Goal: Find specific page/section: Find specific page/section

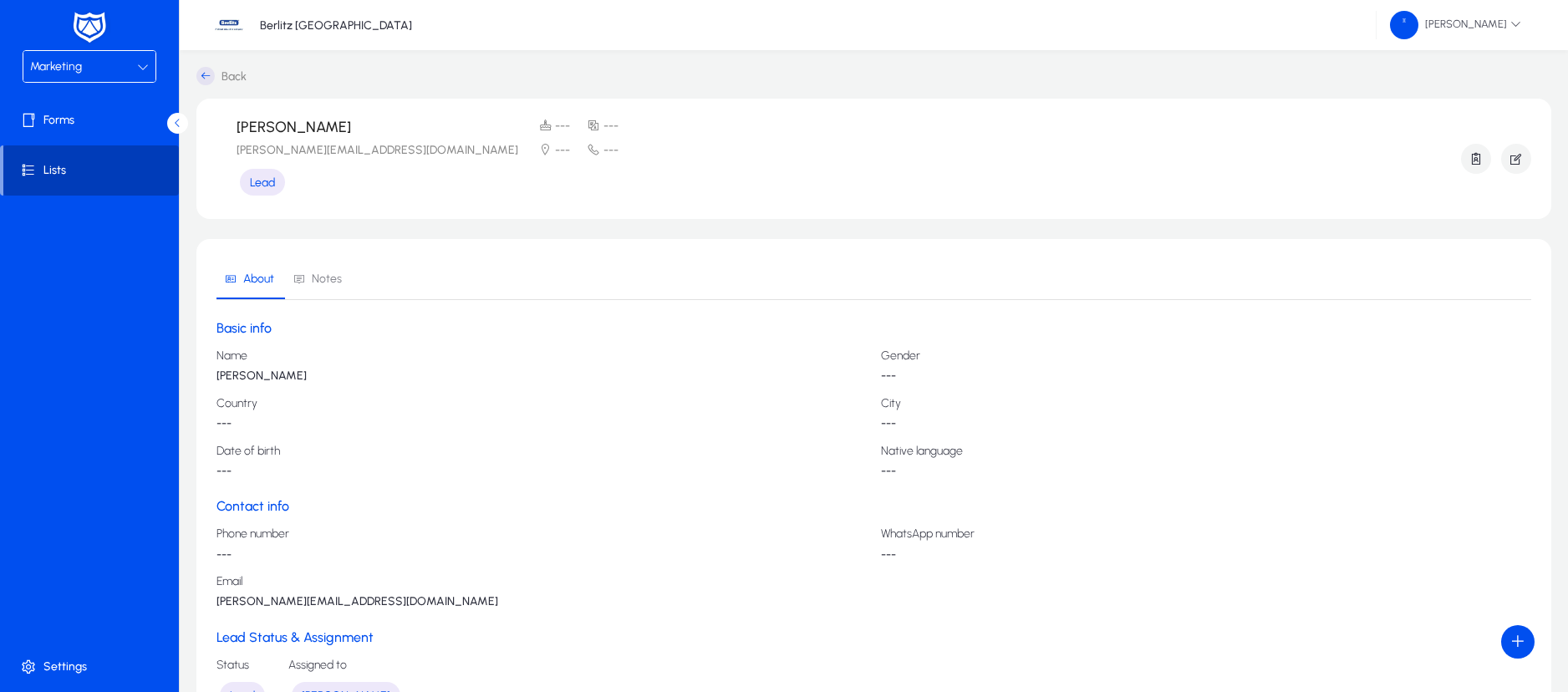
click at [133, 159] on span at bounding box center [92, 171] width 176 height 40
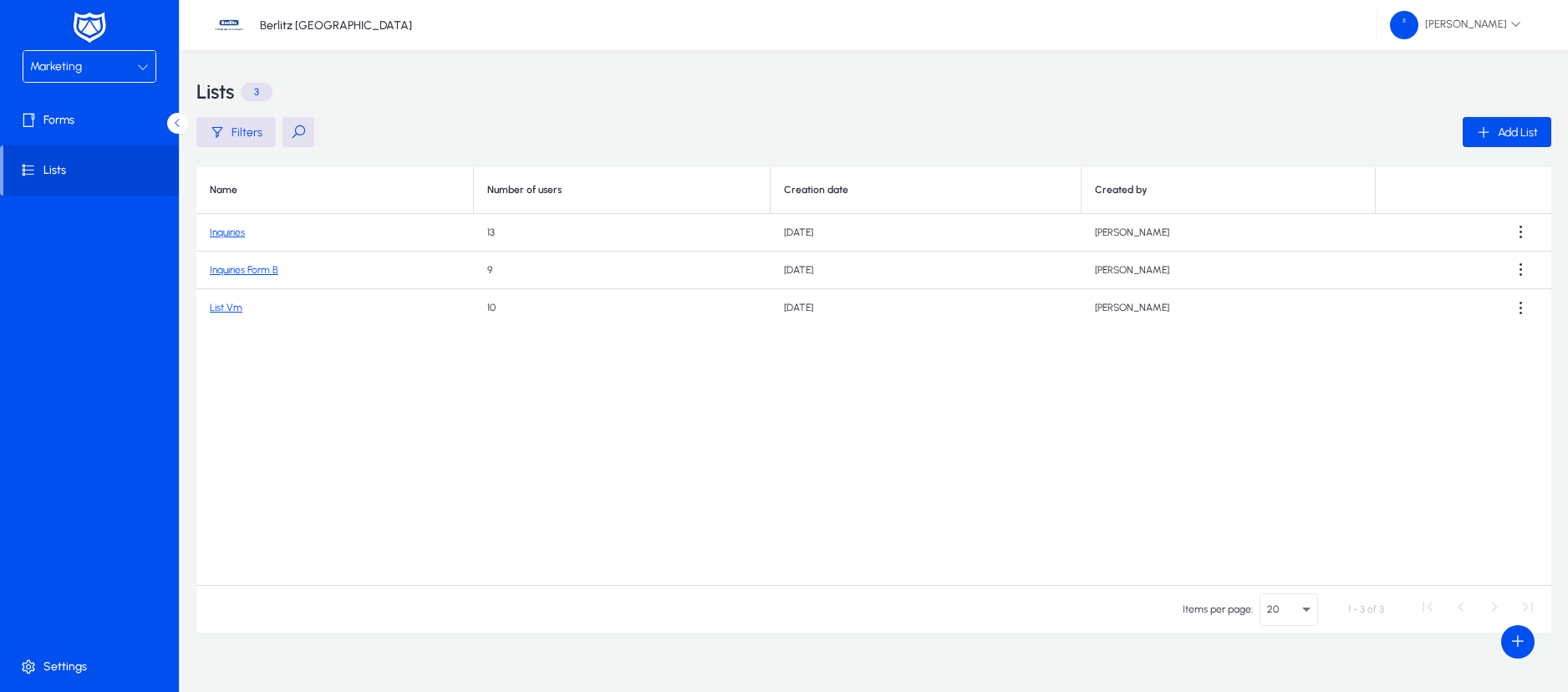
click at [251, 267] on link "Inquiries Form B" at bounding box center [244, 269] width 68 height 12
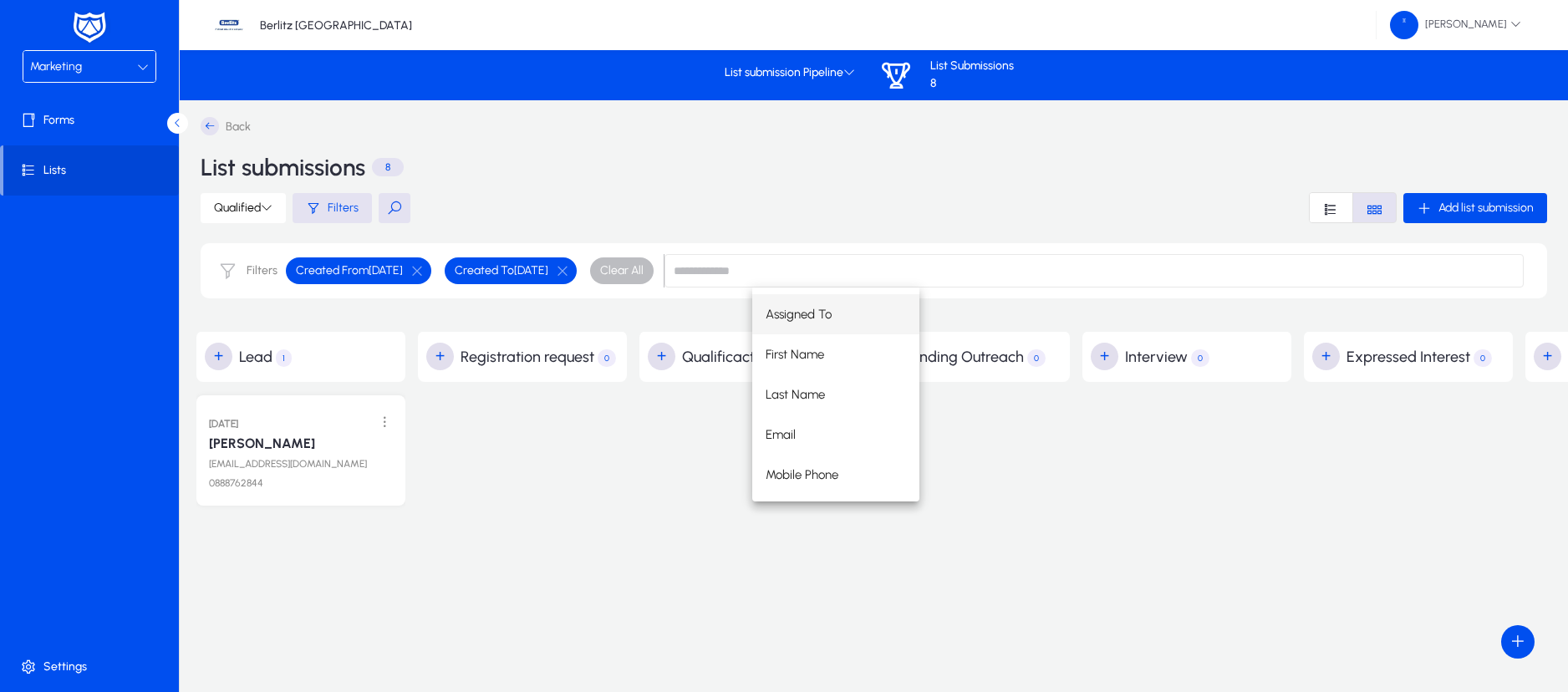
click at [579, 463] on div at bounding box center [522, 568] width 209 height 372
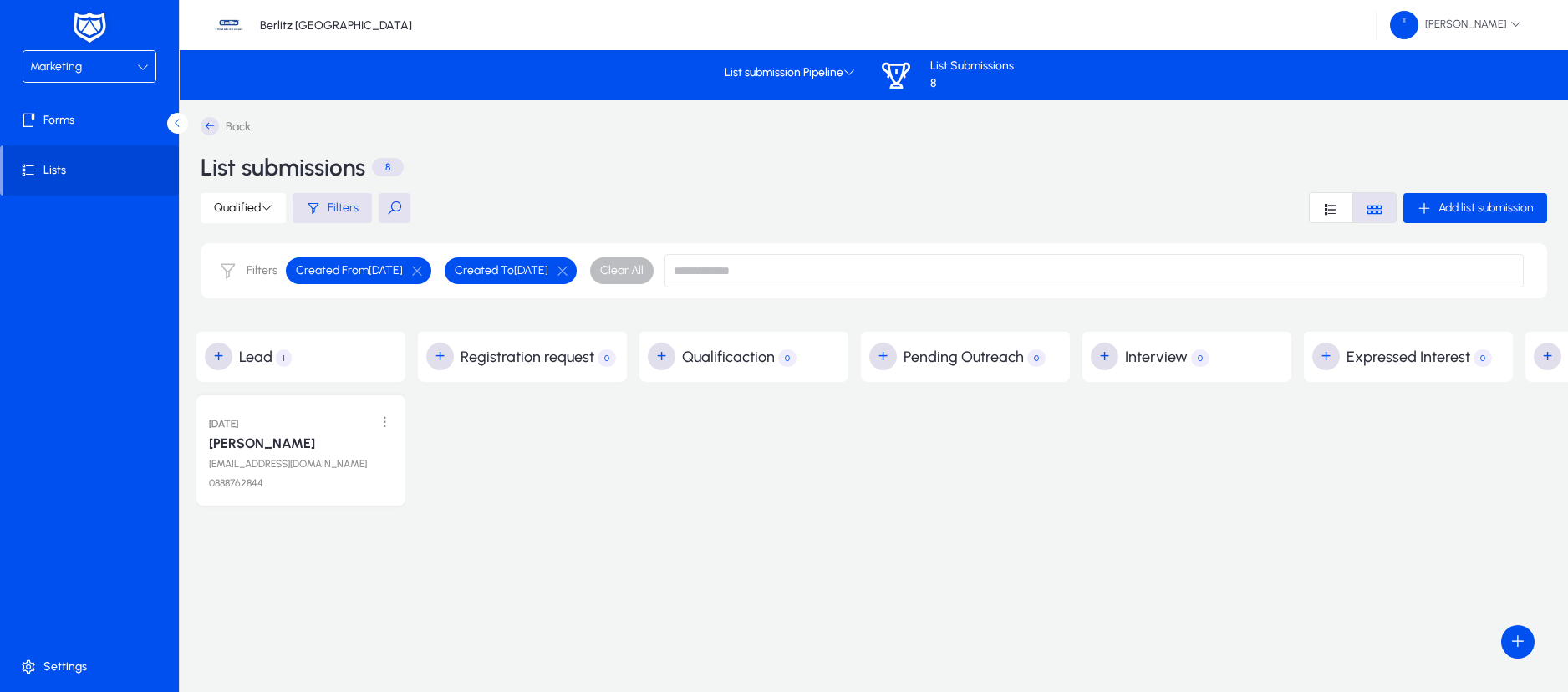
click at [795, 362] on span "0" at bounding box center [787, 358] width 18 height 18
click at [262, 207] on icon at bounding box center [267, 206] width 12 height 12
drag, startPoint x: 740, startPoint y: 613, endPoint x: 270, endPoint y: 609, distance: 470.0
click at [270, 609] on div at bounding box center [784, 346] width 1568 height 692
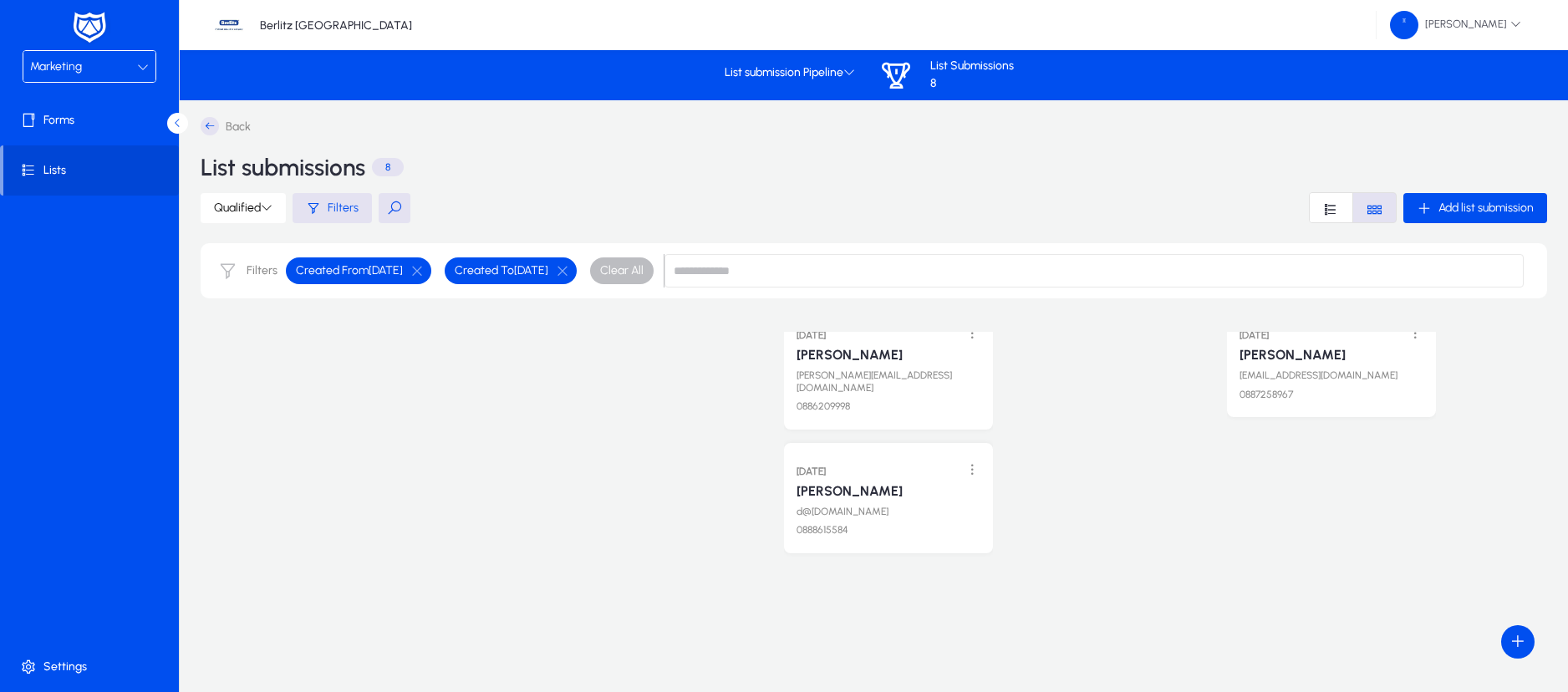
scroll to position [126, 0]
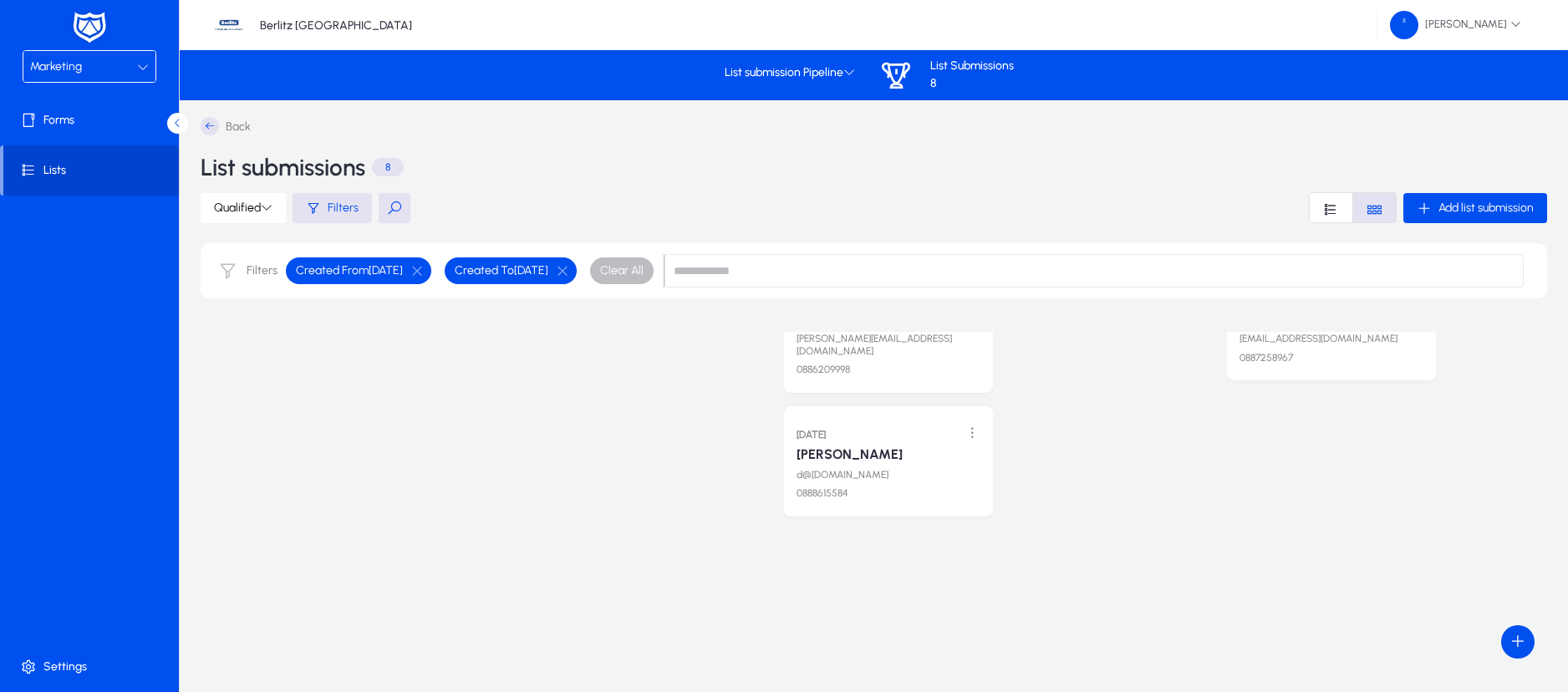
click at [61, 170] on span "Lists" at bounding box center [92, 171] width 176 height 17
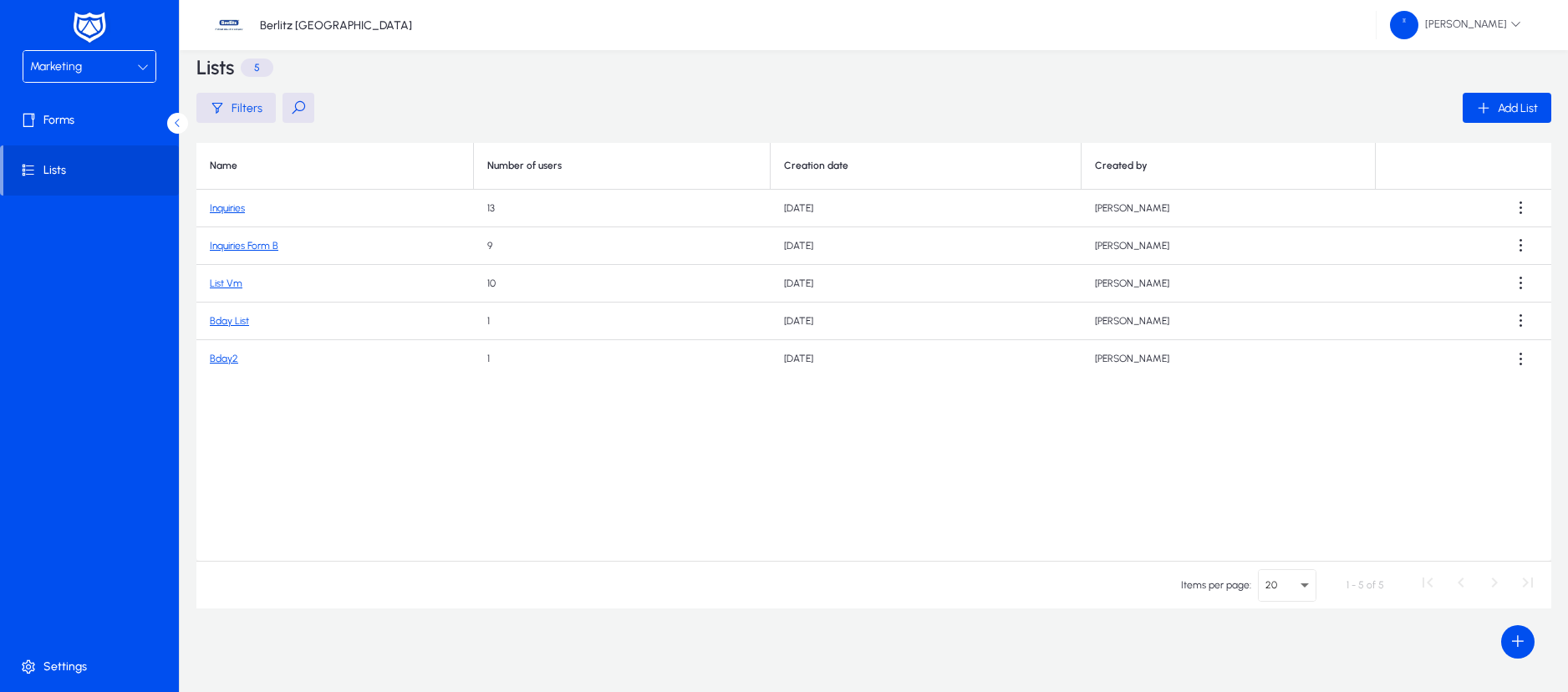
click at [218, 358] on link "Bday2" at bounding box center [224, 358] width 29 height 12
